Goal: Task Accomplishment & Management: Complete application form

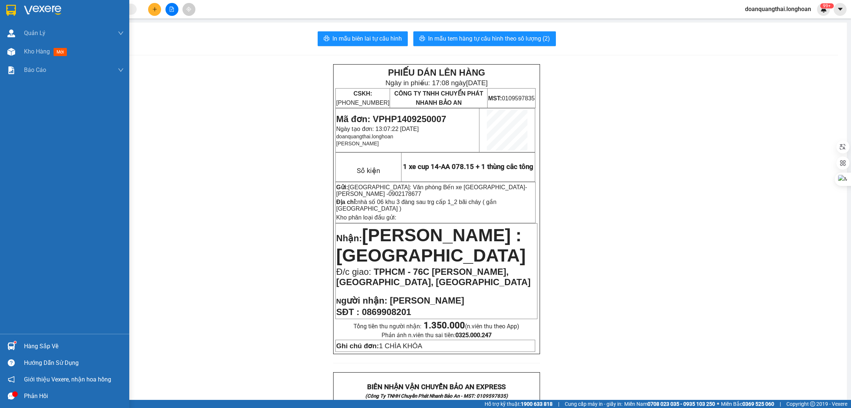
click at [15, 13] on img at bounding box center [11, 10] width 10 height 11
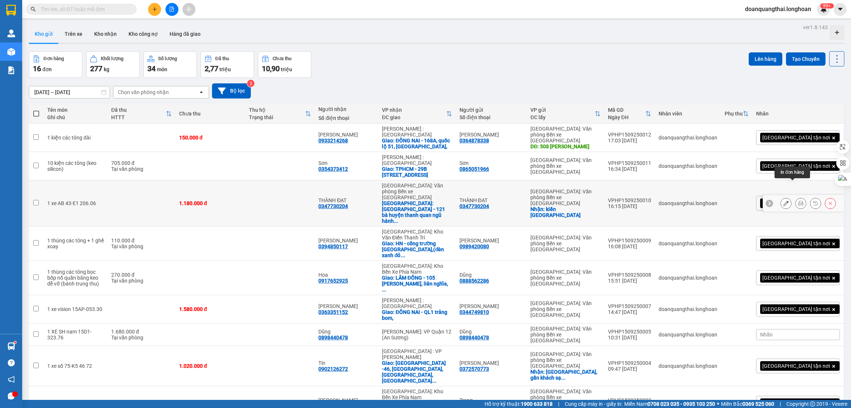
click at [798, 201] on icon at bounding box center [800, 203] width 5 height 5
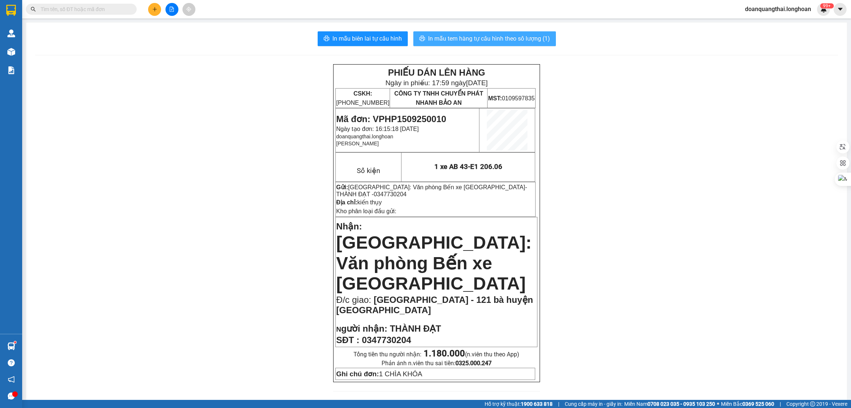
click at [501, 40] on span "In mẫu tem hàng tự cấu hình theo số lượng (1)" at bounding box center [489, 38] width 122 height 9
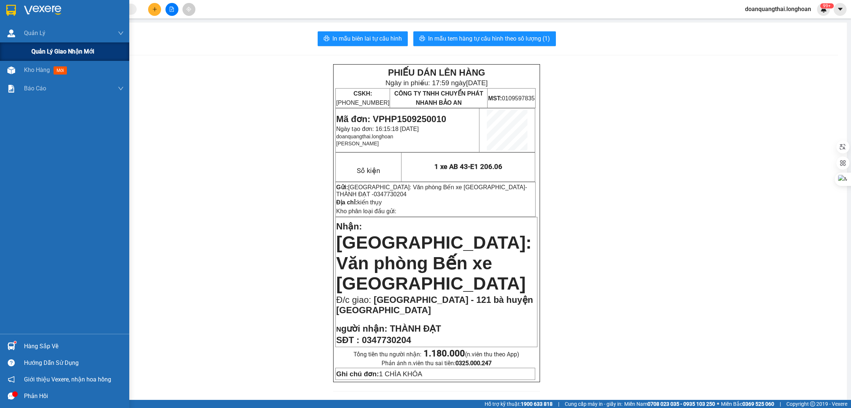
click at [20, 49] on div "Quản lý giao nhận mới" at bounding box center [64, 51] width 129 height 18
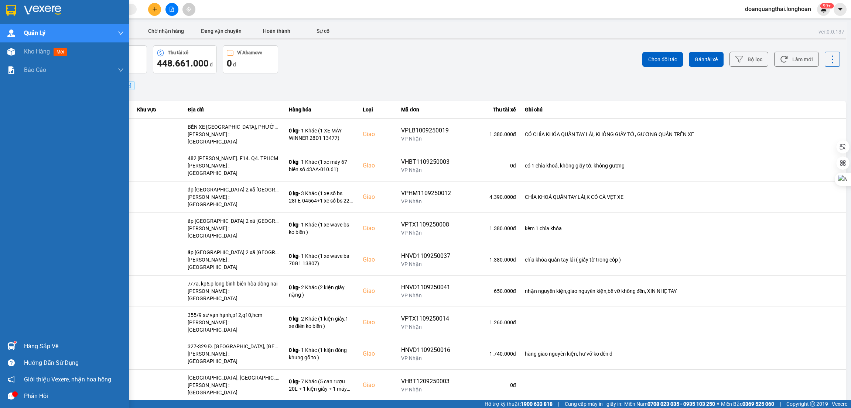
click at [21, 10] on div at bounding box center [64, 12] width 129 height 24
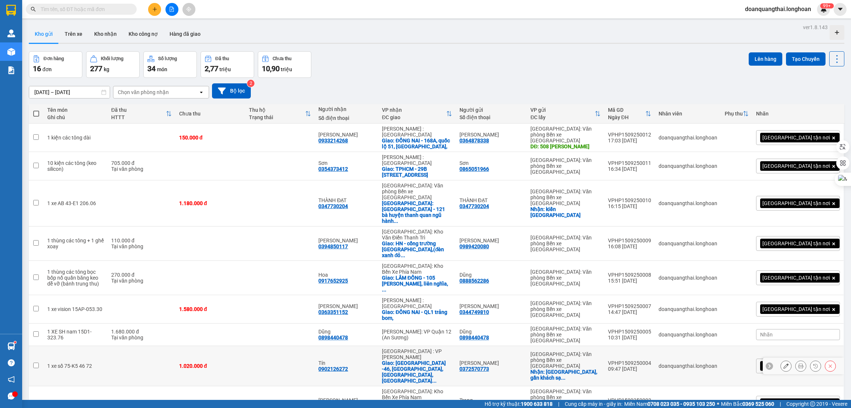
scroll to position [34, 0]
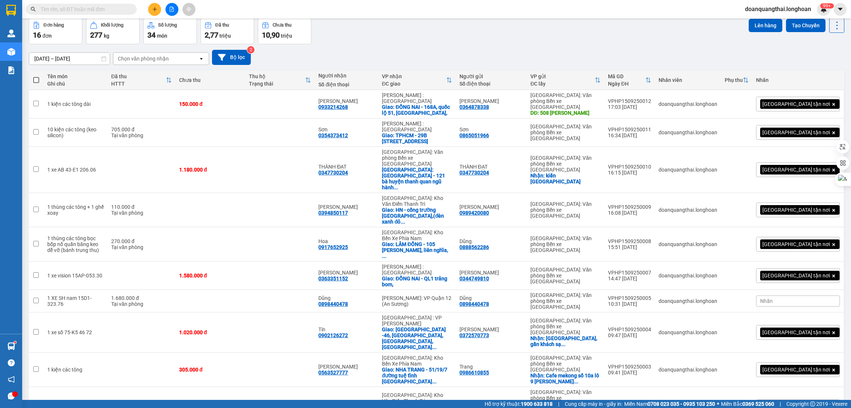
click at [799, 339] on span "100 / trang" at bounding box center [807, 341] width 27 height 7
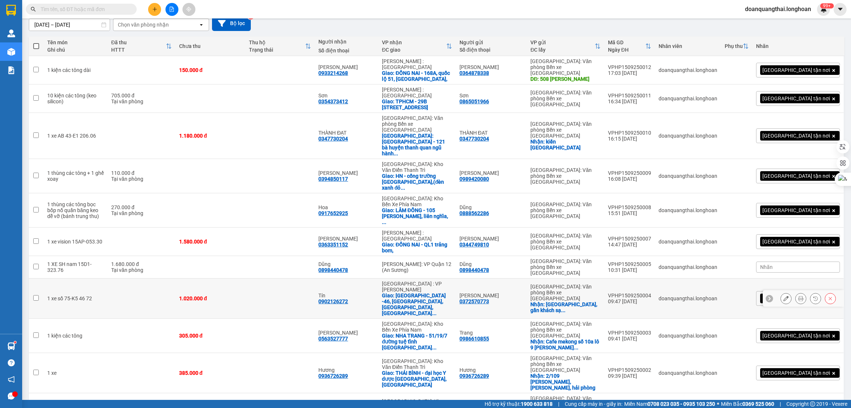
scroll to position [180, 0]
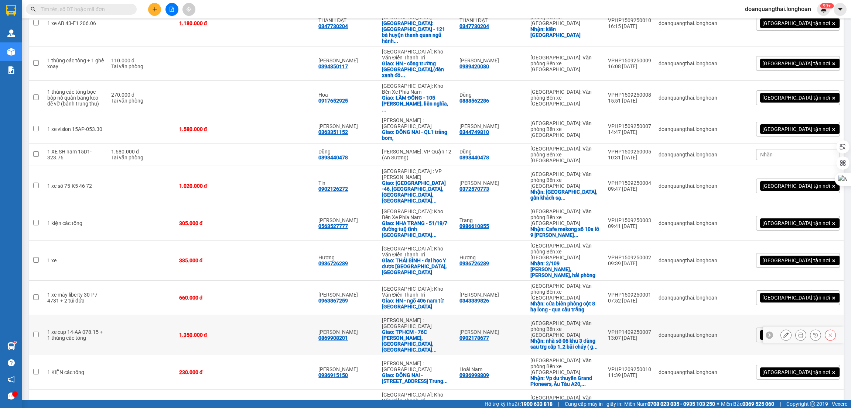
click at [783, 333] on icon at bounding box center [785, 335] width 5 height 5
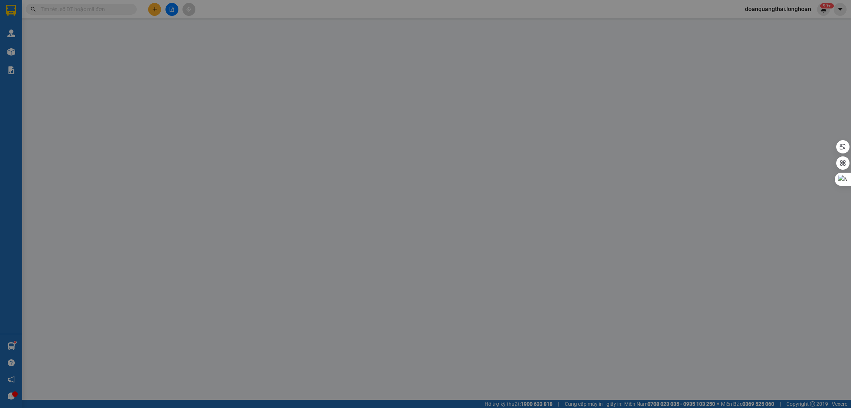
type input "0902178677"
type input "[PERSON_NAME]"
checkbox input "true"
type input "nhà số 06 khu 3 đàng sau trg cấp 1_2 bãi cháy ( gần [GEOGRAPHIC_DATA] )"
type input "0869908201"
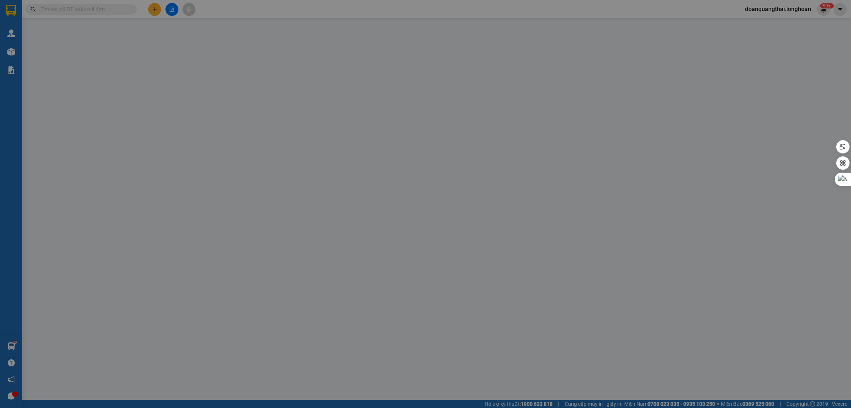
type input "[PERSON_NAME]"
checkbox input "true"
type input "TPHCM - 76C [PERSON_NAME], [GEOGRAPHIC_DATA], [GEOGRAPHIC_DATA]"
type input "1 CHÌA KHÓA"
type input "1.350.000"
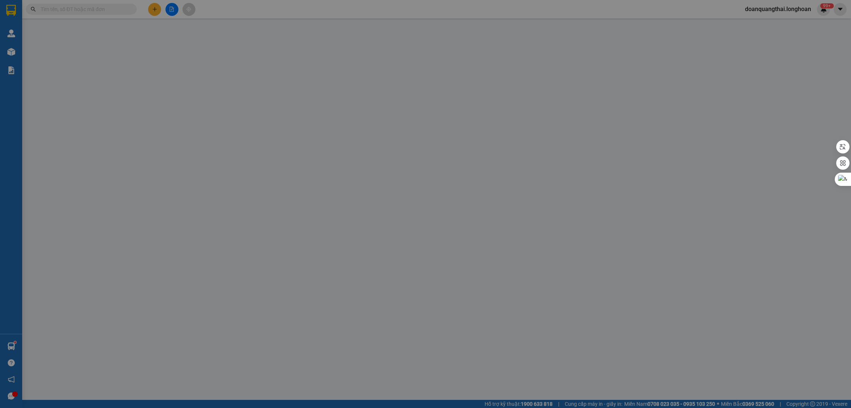
type input "1.350.000"
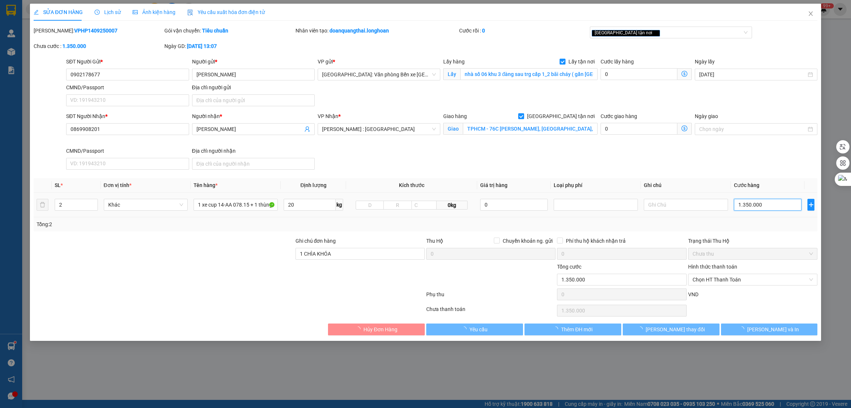
click at [766, 204] on input "1.350.000" at bounding box center [768, 205] width 68 height 12
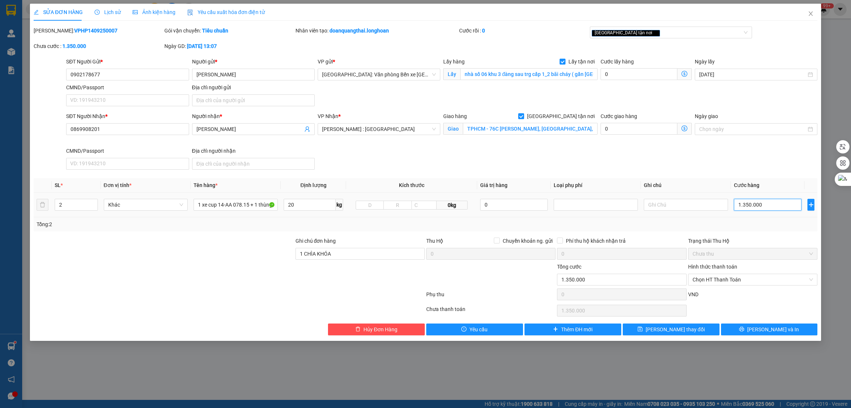
type input "1"
type input "12"
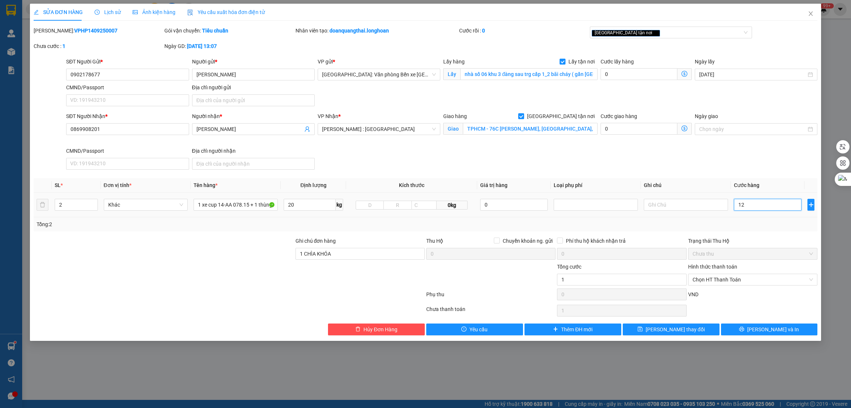
type input "12"
type input "123"
type input "1.230"
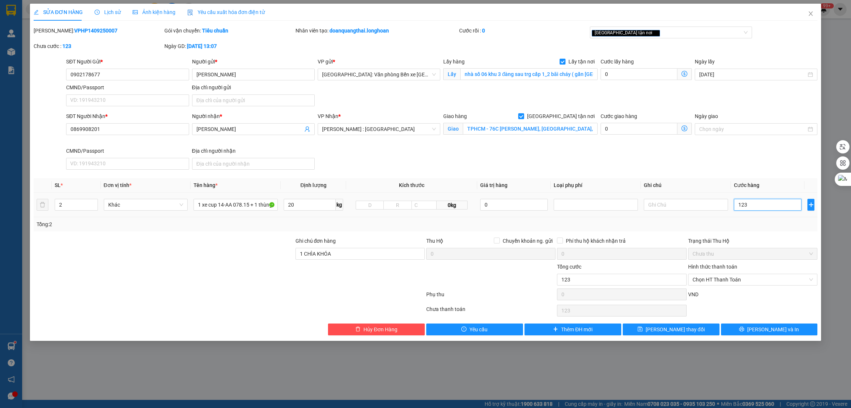
type input "1.230"
type input "12.300"
type input "123.000"
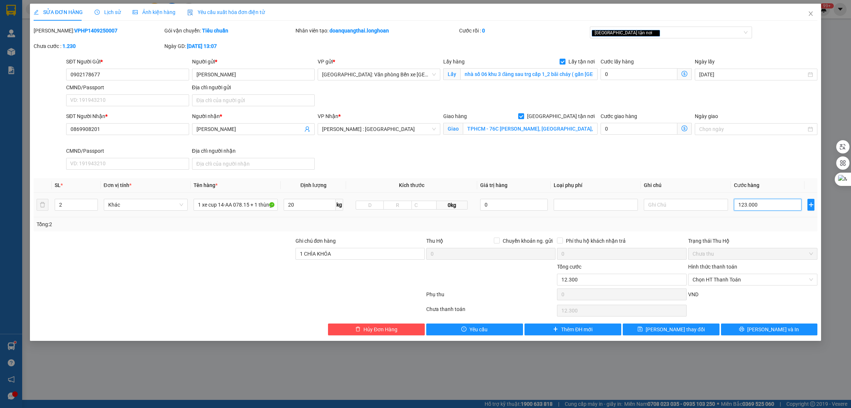
type input "123.000"
type input "1.230.000"
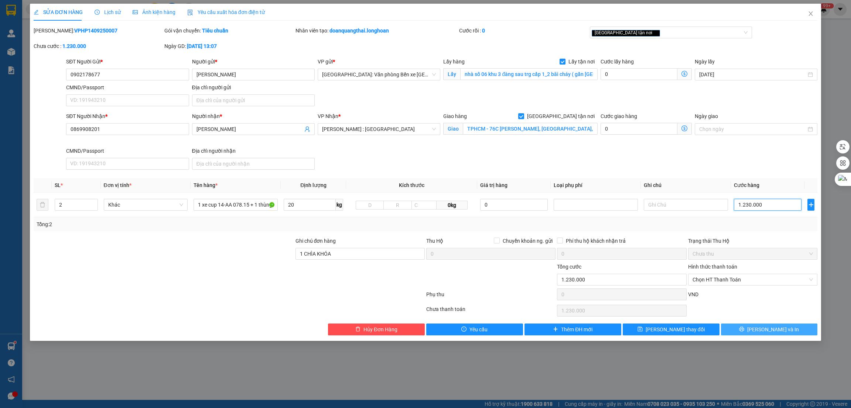
type input "1.230.000"
click at [778, 328] on span "[PERSON_NAME] và In" at bounding box center [773, 330] width 52 height 8
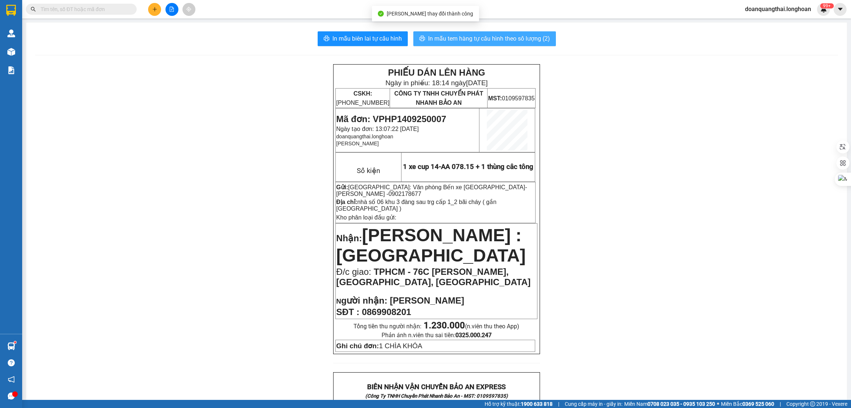
click at [461, 38] on span "In mẫu tem hàng tự cấu hình theo số lượng (2)" at bounding box center [489, 38] width 122 height 9
click at [671, 338] on div "PHIẾU DÁN LÊN HÀNG Ngày in phiếu: 18:14 [DATE] CSKH: [PHONE_NUMBER] CÔNG TY TNH…" at bounding box center [436, 412] width 803 height 696
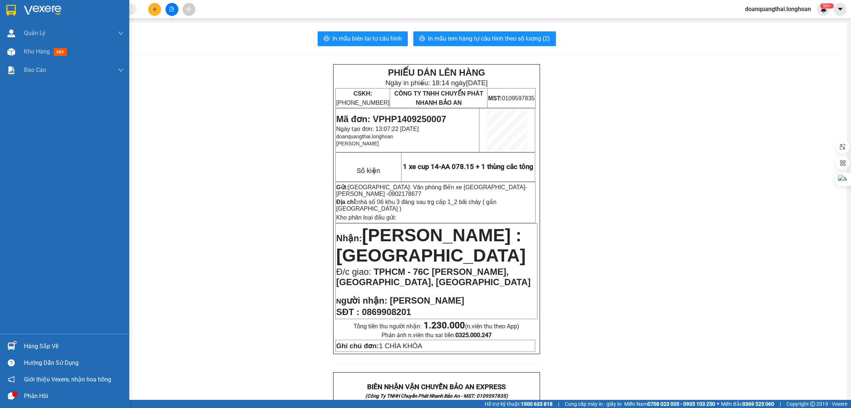
click at [20, 12] on div at bounding box center [64, 12] width 129 height 24
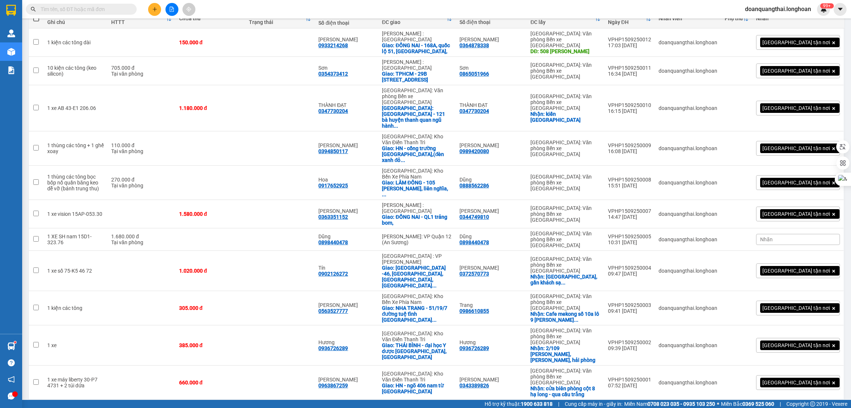
scroll to position [166, 0]
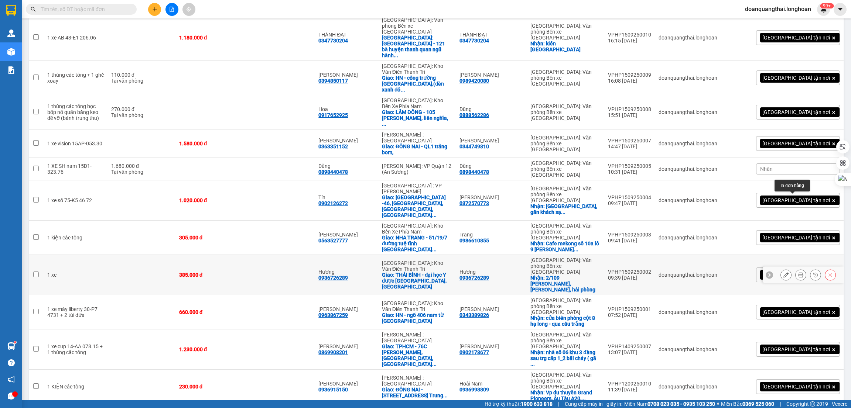
click at [783, 272] on icon at bounding box center [785, 274] width 5 height 5
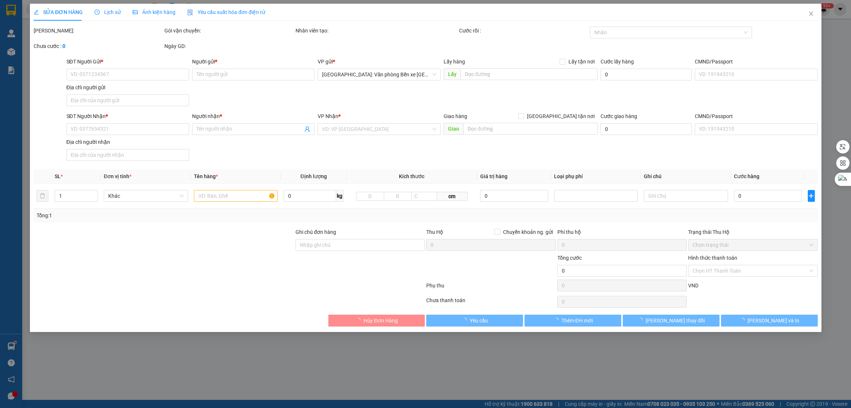
type input "0936726289"
type input "Hương"
checkbox input "true"
type input "2/109 [PERSON_NAME],[PERSON_NAME], hải phòng"
type input "0936726289"
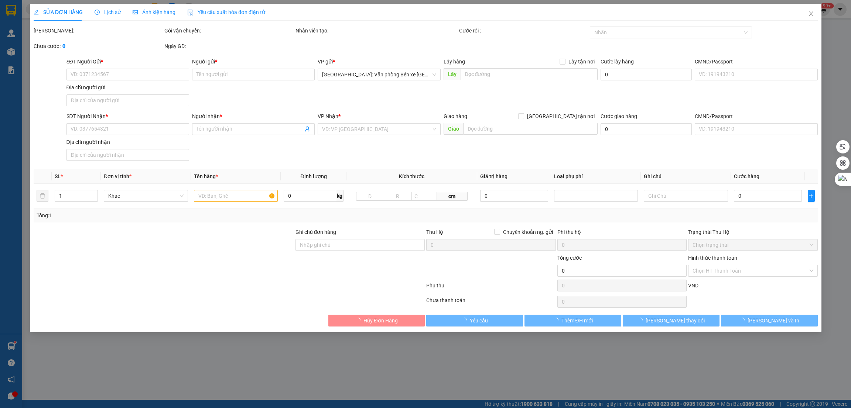
type input "Hương"
checkbox input "true"
type input "THÁI BÌNH - đại học Y dược [GEOGRAPHIC_DATA], [GEOGRAPHIC_DATA]"
type input "385.000"
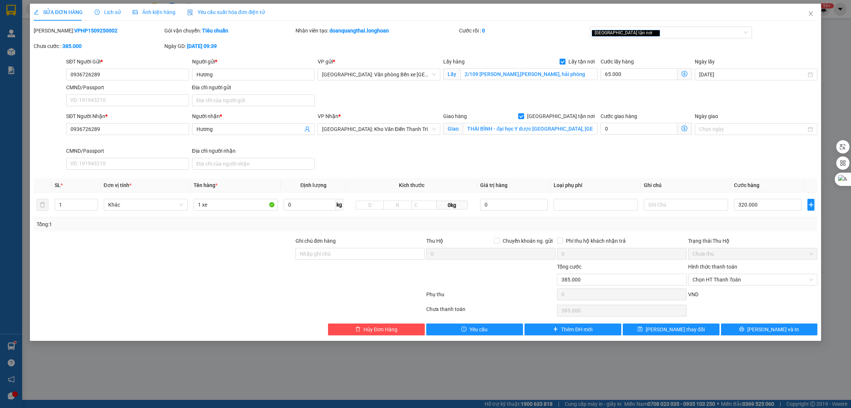
click at [145, 12] on span "Ảnh kiện hàng" at bounding box center [154, 12] width 43 height 6
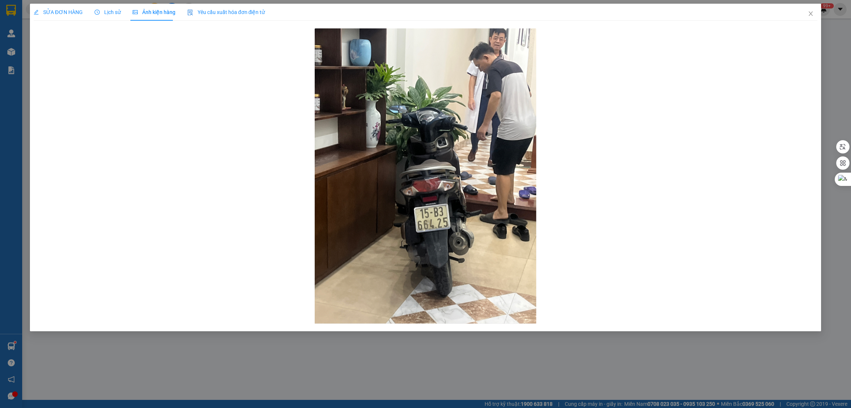
click at [52, 13] on span "SỬA ĐƠN HÀNG" at bounding box center [58, 12] width 49 height 6
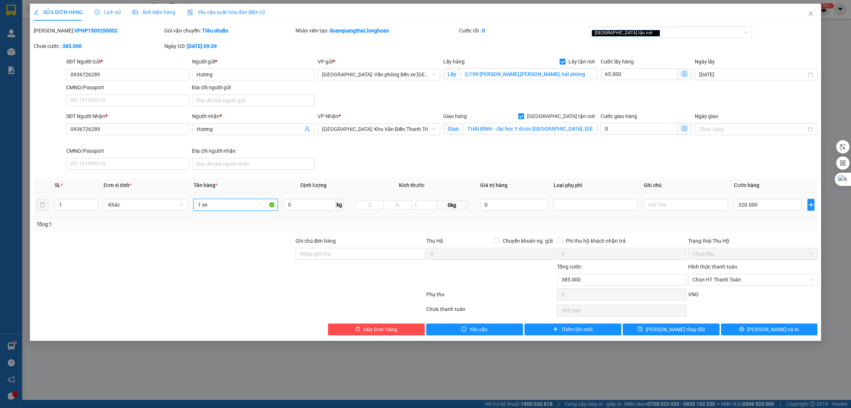
click at [214, 207] on input "1 xe" at bounding box center [235, 205] width 84 height 12
click at [336, 255] on input "Ghi chú đơn hàng" at bounding box center [359, 254] width 129 height 12
type input "1 CHÌA KHÓA"
click at [220, 195] on td "1 xe" at bounding box center [235, 205] width 90 height 25
click at [224, 209] on input "1 xe" at bounding box center [235, 205] width 84 height 12
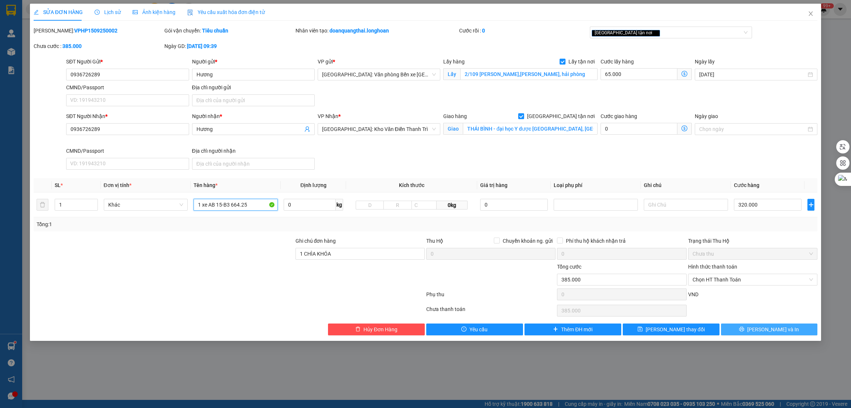
type input "1 xe AB 15-B3 664.25"
click at [741, 331] on button "[PERSON_NAME] và In" at bounding box center [769, 330] width 97 height 12
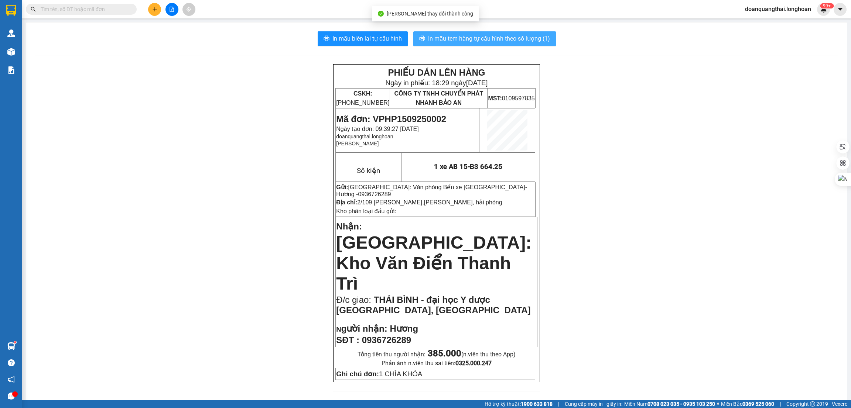
click at [502, 40] on span "In mẫu tem hàng tự cấu hình theo số lượng (1)" at bounding box center [489, 38] width 122 height 9
click at [8, 10] on img at bounding box center [11, 10] width 10 height 11
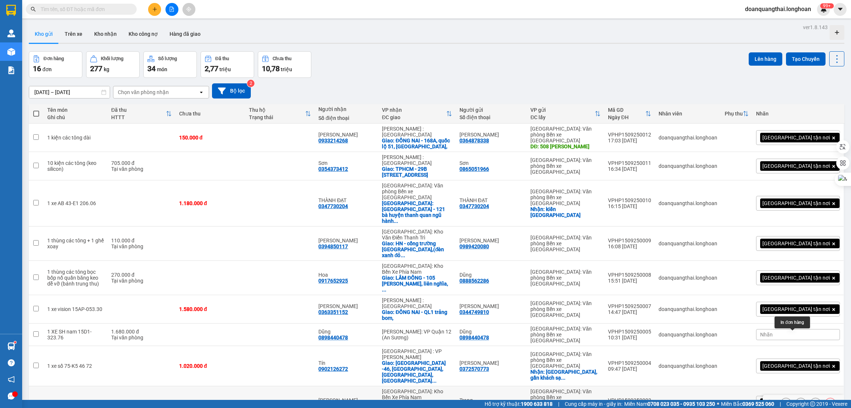
click at [798, 401] on icon at bounding box center [800, 403] width 5 height 5
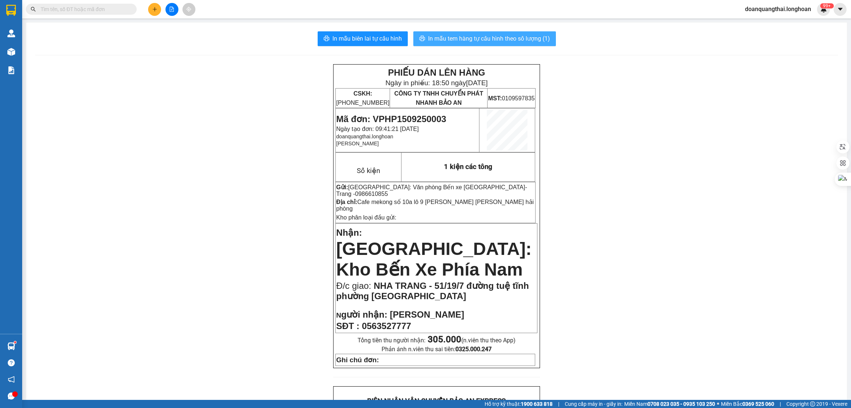
click at [457, 36] on span "In mẫu tem hàng tự cấu hình theo số lượng (1)" at bounding box center [489, 38] width 122 height 9
